Goal: Task Accomplishment & Management: Complete application form

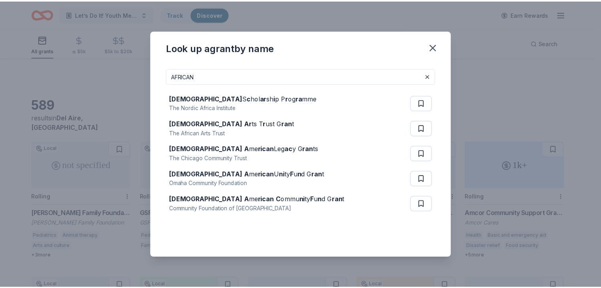
scroll to position [327, 0]
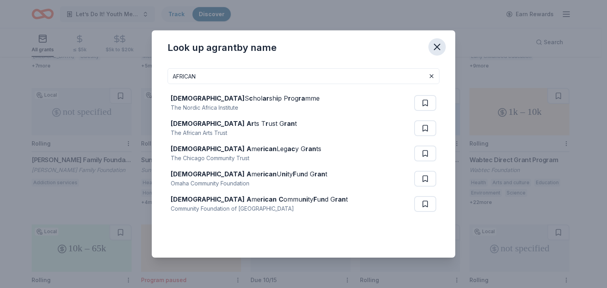
click at [445, 47] on button "button" at bounding box center [436, 46] width 17 height 17
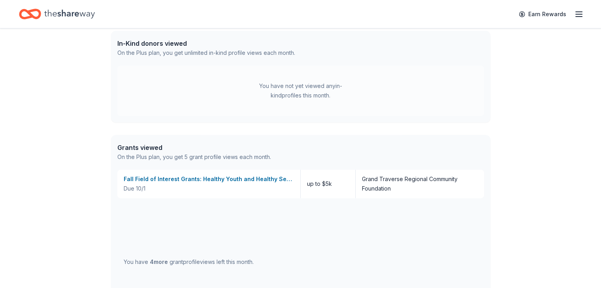
scroll to position [62, 0]
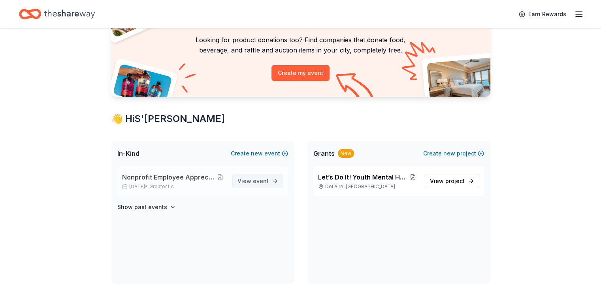
click at [244, 182] on span "View event" at bounding box center [252, 181] width 31 height 9
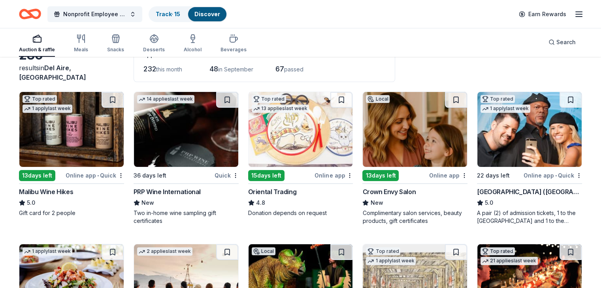
scroll to position [55, 0]
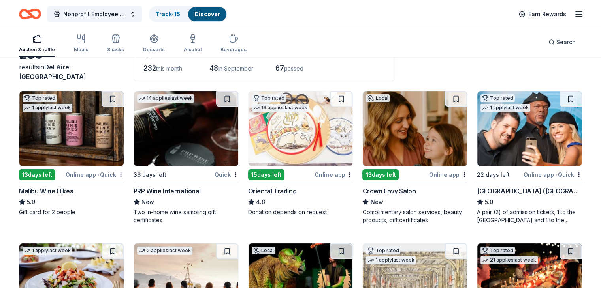
click at [70, 120] on img at bounding box center [71, 128] width 104 height 75
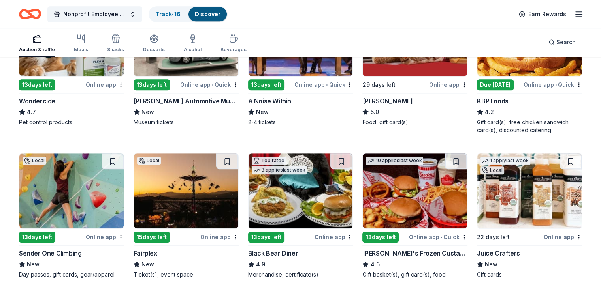
scroll to position [442, 0]
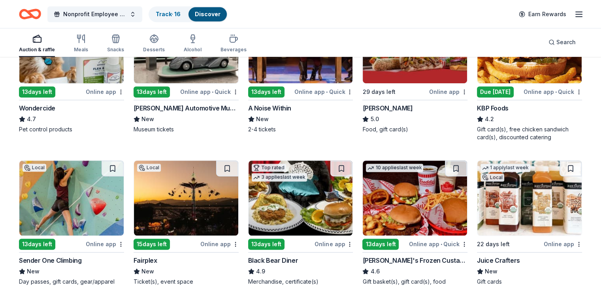
click at [168, 73] on img at bounding box center [186, 45] width 104 height 75
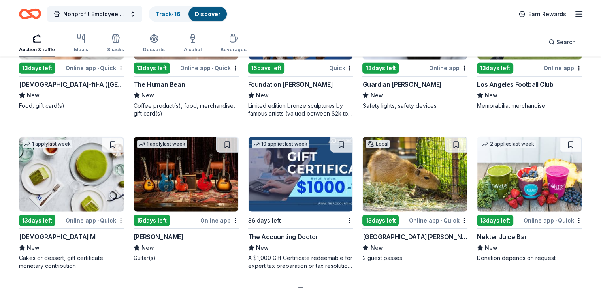
scroll to position [1938, 0]
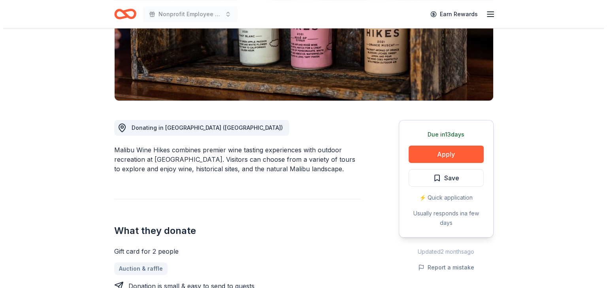
scroll to position [200, 0]
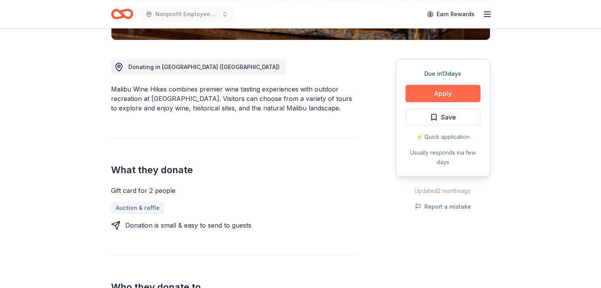
click at [432, 97] on button "Apply" at bounding box center [442, 93] width 75 height 17
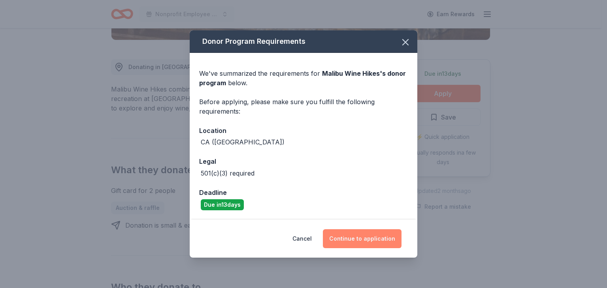
click at [361, 241] on button "Continue to application" at bounding box center [362, 239] width 79 height 19
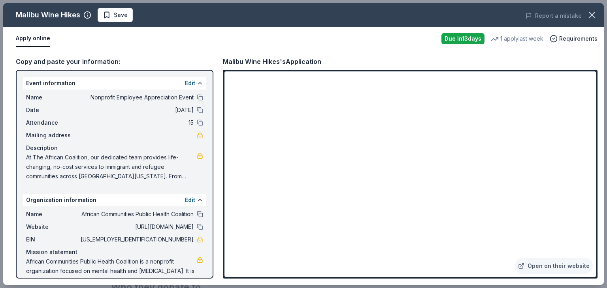
click at [197, 213] on button at bounding box center [200, 214] width 6 height 6
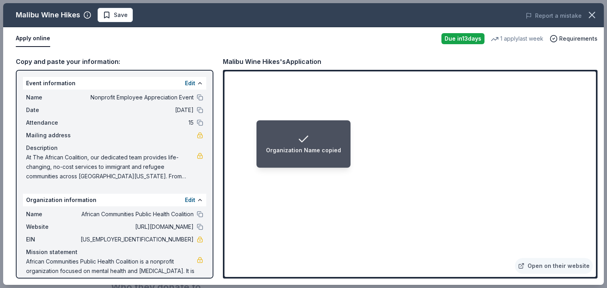
click at [318, 164] on li "Organization Name copied" at bounding box center [303, 143] width 94 height 47
click at [171, 238] on span "[US_EMPLOYER_IDENTIFICATION_NUMBER]" at bounding box center [136, 239] width 115 height 9
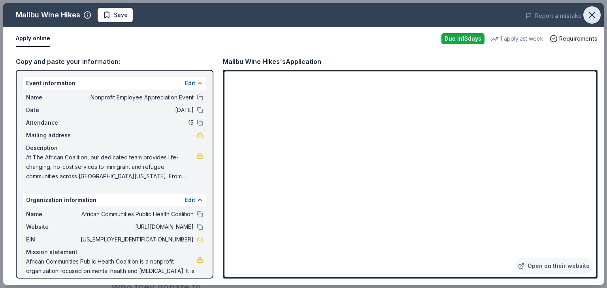
click at [592, 13] on icon "button" at bounding box center [591, 14] width 11 height 11
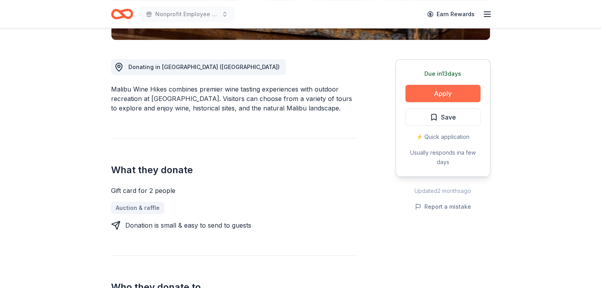
click at [433, 85] on button "Apply" at bounding box center [442, 93] width 75 height 17
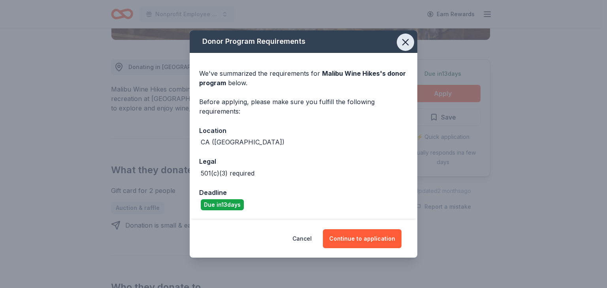
click at [412, 43] on button "button" at bounding box center [405, 42] width 17 height 17
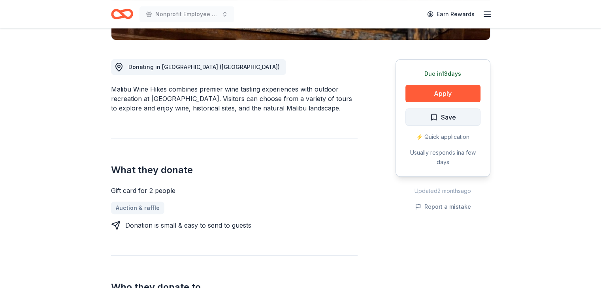
click at [427, 114] on button "Save" at bounding box center [442, 117] width 75 height 17
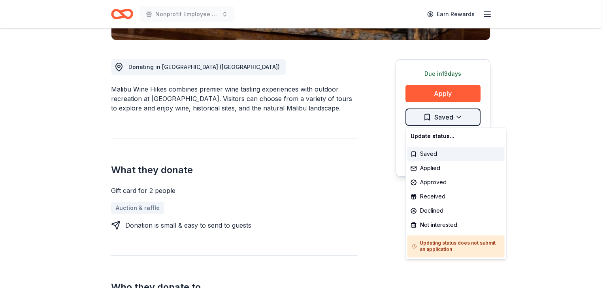
click at [441, 164] on div "Applied" at bounding box center [455, 168] width 97 height 14
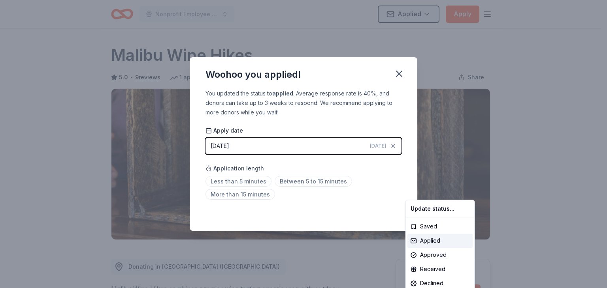
click at [254, 179] on html "Nonprofit Employee Appreciation Event Applied Apply Due [DATE] Share Malibu Win…" at bounding box center [303, 144] width 607 height 288
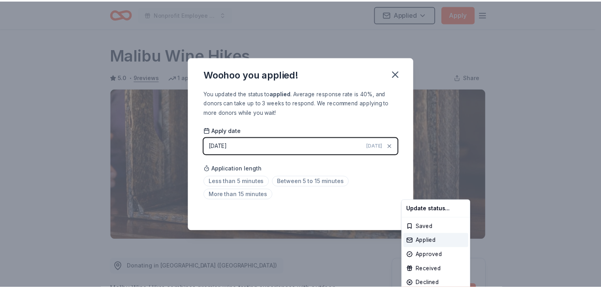
scroll to position [173, 0]
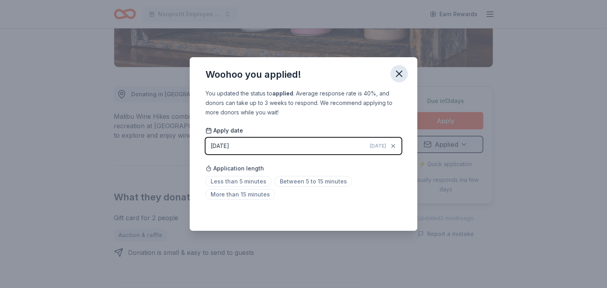
click at [400, 71] on icon "button" at bounding box center [398, 73] width 11 height 11
